Goal: Navigation & Orientation: Find specific page/section

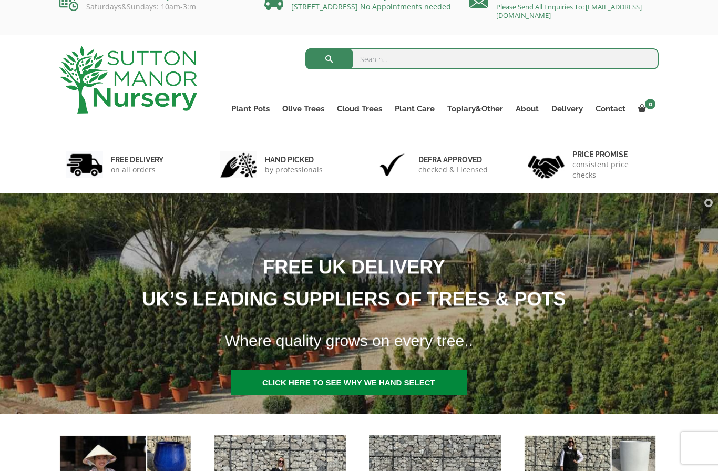
click at [342, 292] on h1 "FREE UK DELIVERY UK’S LEADING SUPPLIERS OF TREES & POTS" at bounding box center [347, 283] width 760 height 64
click at [0, 0] on link "Gnarled Multi Stem Olives" at bounding box center [0, 0] width 0 height 0
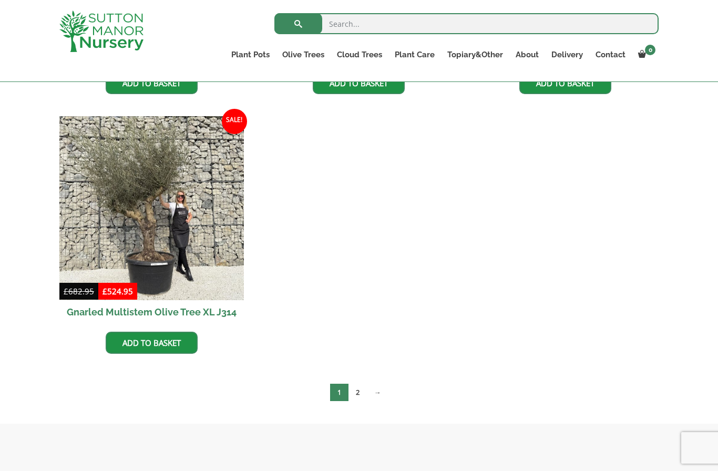
scroll to position [2019, 0]
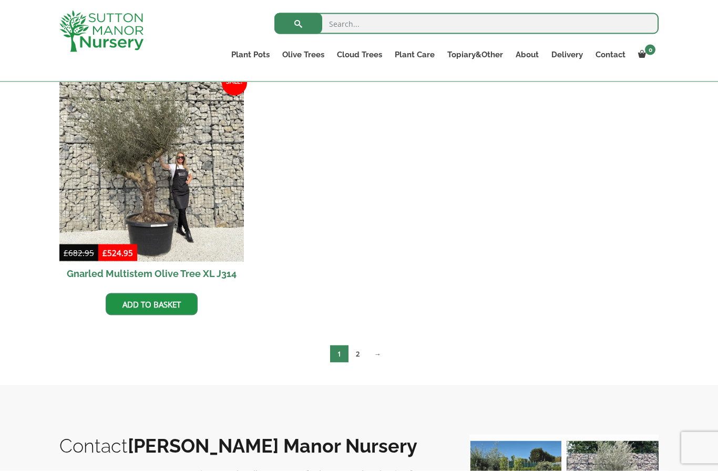
click at [359, 355] on link "2" at bounding box center [357, 353] width 18 height 17
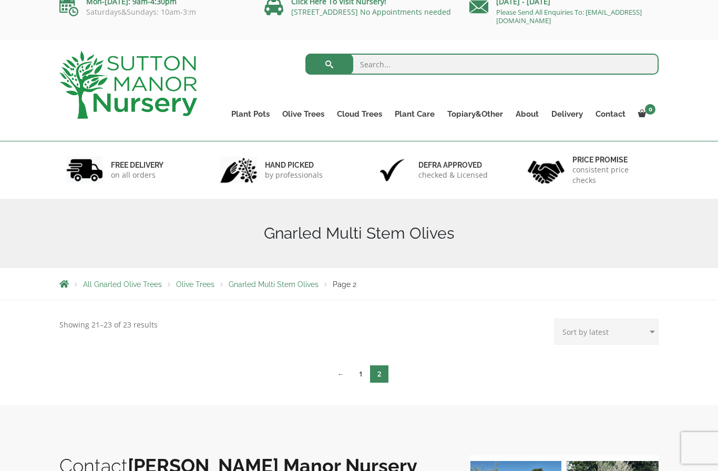
scroll to position [11, 0]
